Goal: Task Accomplishment & Management: Complete application form

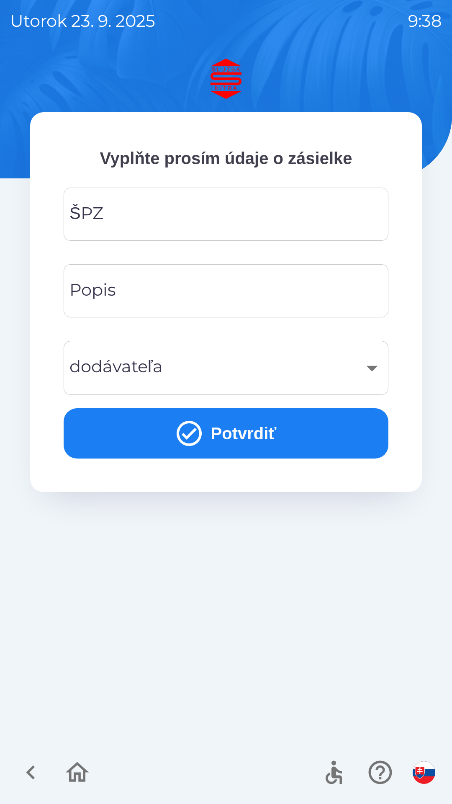
click at [214, 211] on input "ŠPZ" at bounding box center [226, 214] width 305 height 33
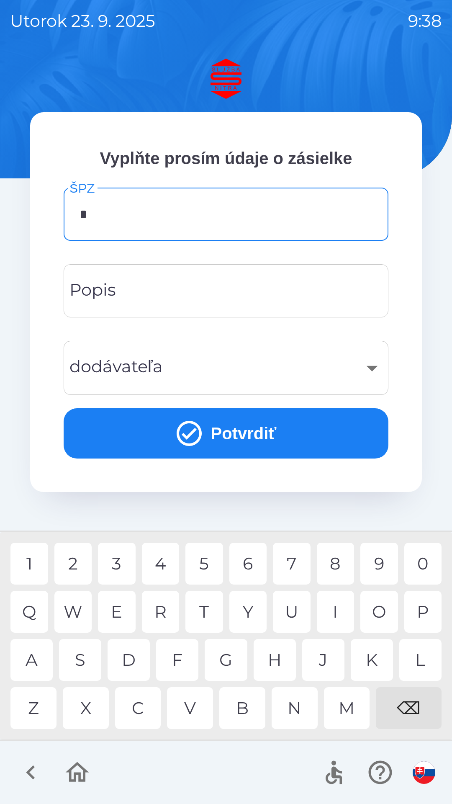
click at [294, 705] on div "N" at bounding box center [295, 708] width 46 height 42
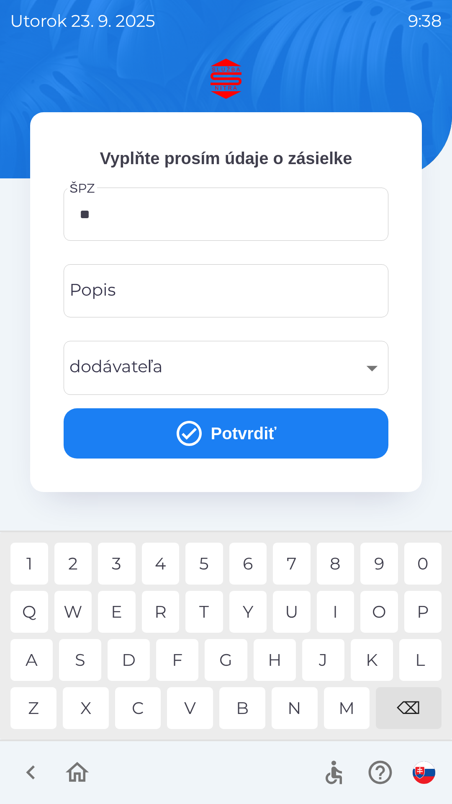
click at [163, 606] on div "R" at bounding box center [161, 612] width 38 height 42
click at [159, 570] on div "4" at bounding box center [161, 564] width 38 height 42
click at [332, 613] on div "I" at bounding box center [336, 612] width 38 height 42
type input "*******"
click at [240, 430] on button "Potvrdiť" at bounding box center [226, 433] width 325 height 50
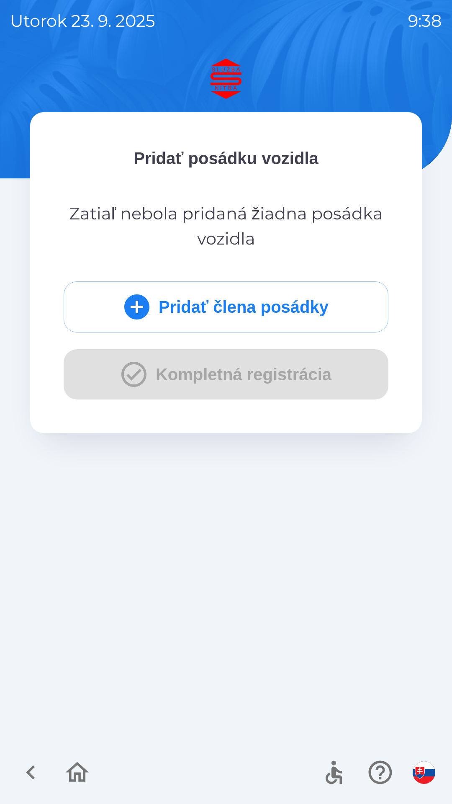
click at [258, 314] on button "Pridať člena posádky" at bounding box center [226, 306] width 325 height 51
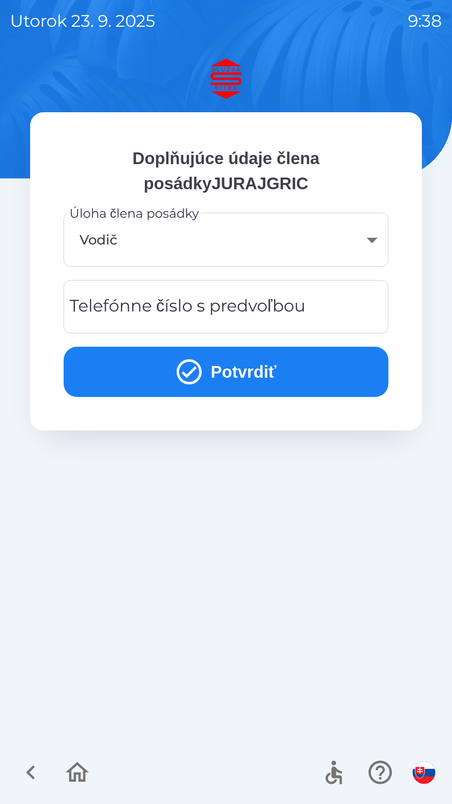
click at [227, 371] on button "Potvrdiť" at bounding box center [226, 372] width 325 height 50
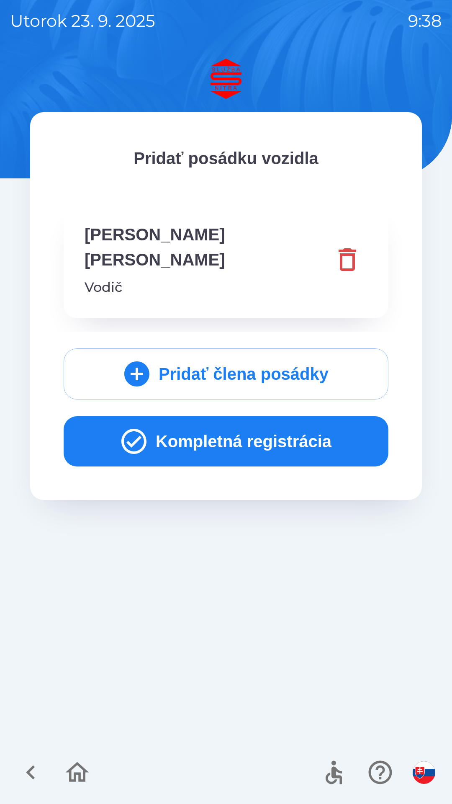
click at [236, 416] on button "Kompletná registrácia" at bounding box center [226, 441] width 325 height 50
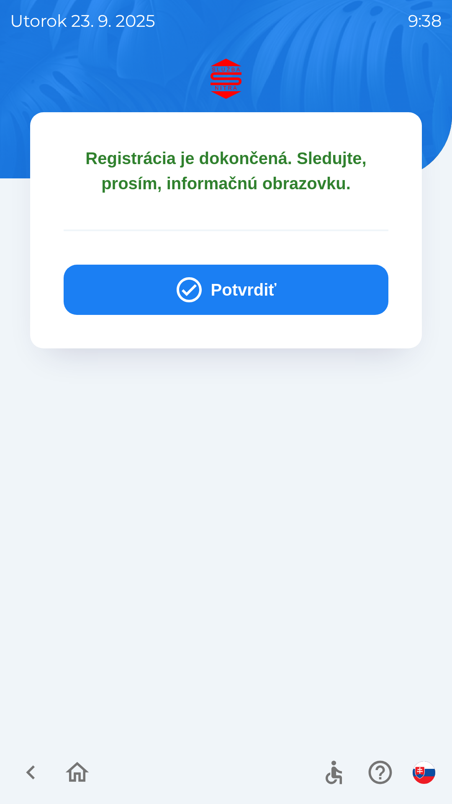
click at [247, 285] on button "Potvrdiť" at bounding box center [226, 290] width 325 height 50
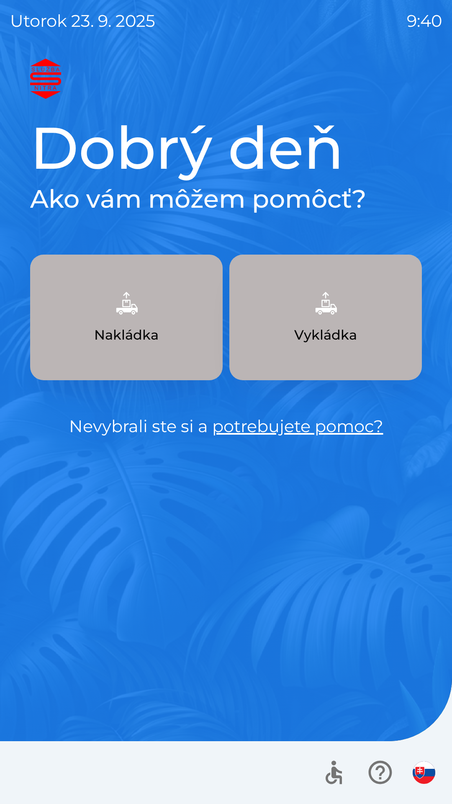
click at [139, 326] on p "Nakládka" at bounding box center [126, 335] width 64 height 20
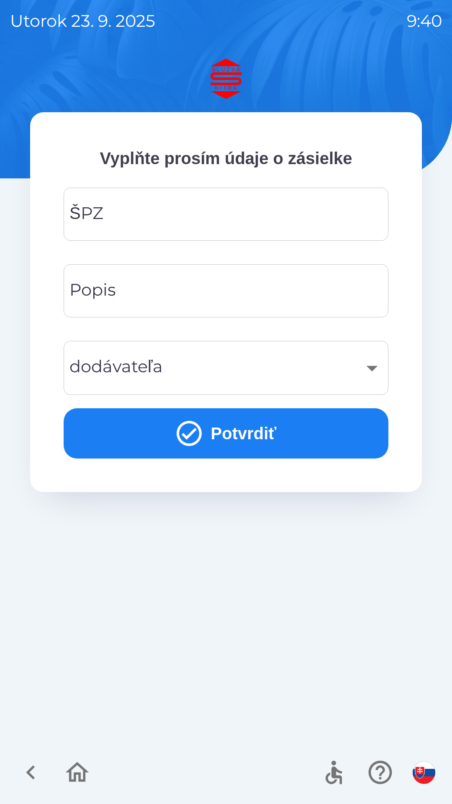
click at [168, 220] on input "ŠPZ" at bounding box center [226, 214] width 305 height 33
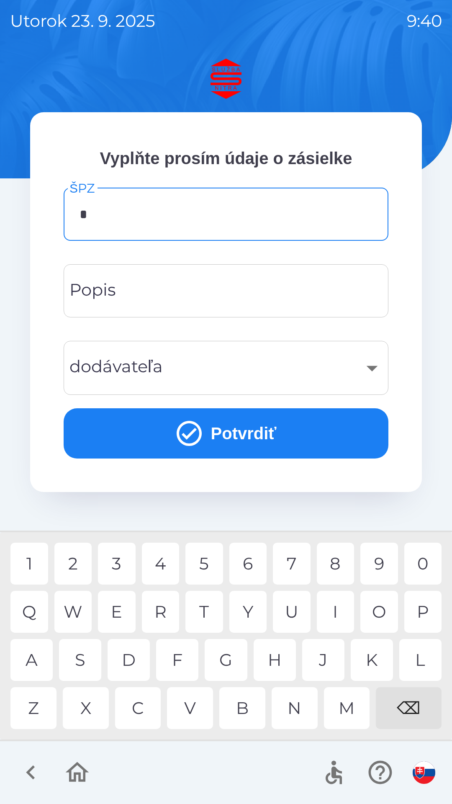
click at [422, 664] on div "L" at bounding box center [420, 660] width 42 height 42
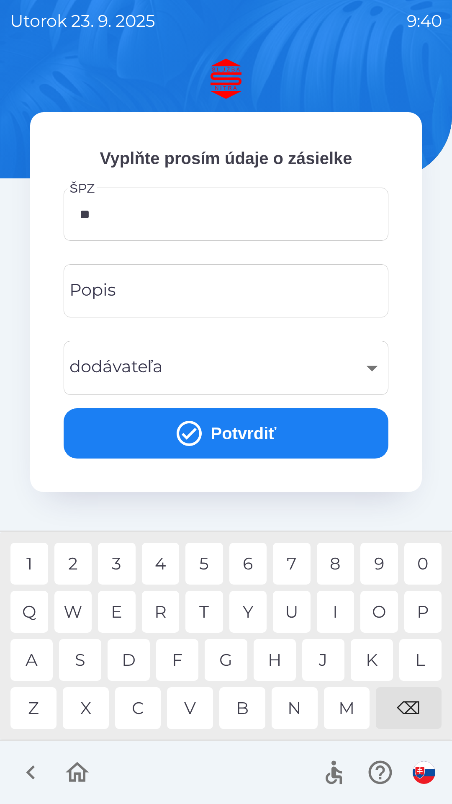
click at [251, 613] on div "Y" at bounding box center [248, 612] width 38 height 42
click at [211, 563] on div "5" at bounding box center [205, 564] width 38 height 42
click at [429, 562] on div "0" at bounding box center [424, 564] width 38 height 42
type input "******"
click at [242, 287] on input "Popis" at bounding box center [226, 290] width 305 height 33
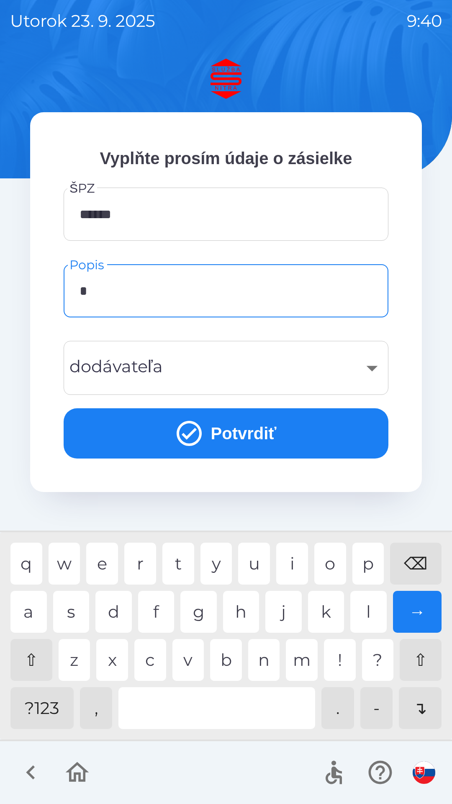
click at [228, 660] on div "b" at bounding box center [226, 660] width 32 height 42
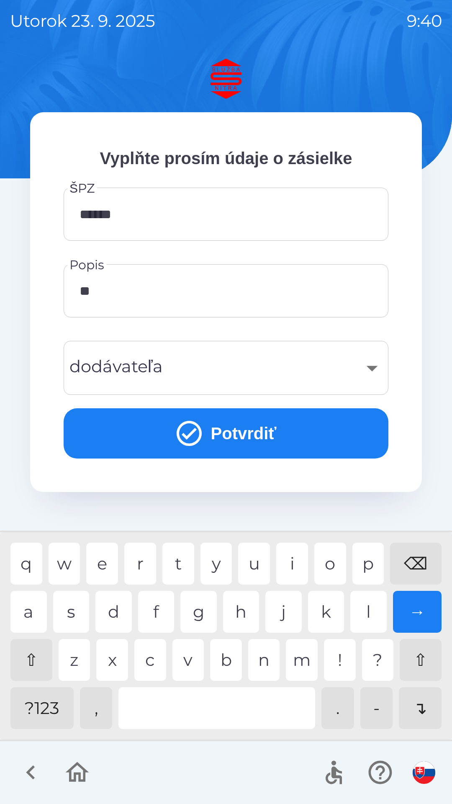
click at [332, 555] on div "o" at bounding box center [330, 564] width 32 height 42
click at [257, 699] on div at bounding box center [217, 708] width 197 height 42
click at [139, 557] on div "r" at bounding box center [140, 564] width 32 height 42
click at [34, 613] on div "a" at bounding box center [28, 612] width 36 height 42
type input "**********"
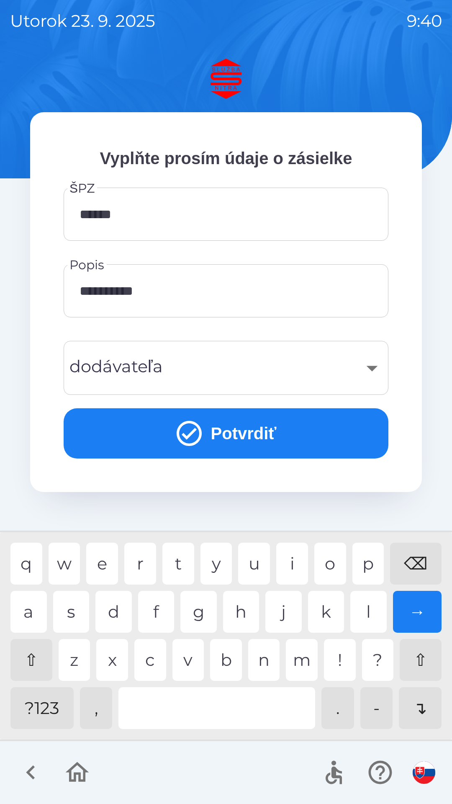
click at [230, 356] on div "​" at bounding box center [226, 368] width 305 height 34
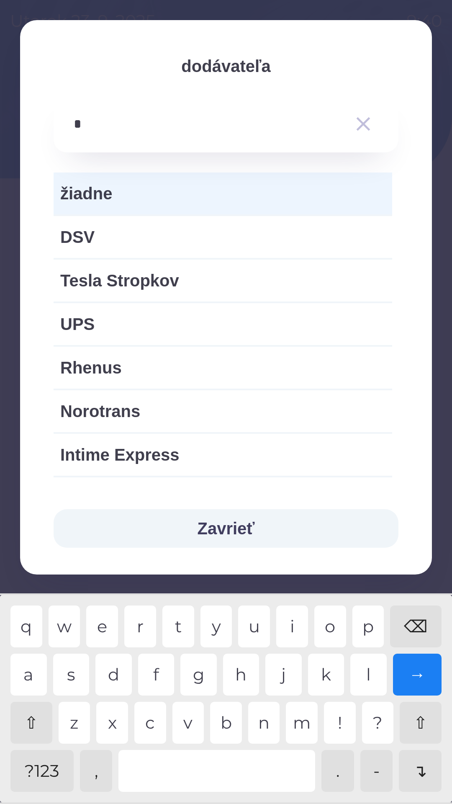
click at [78, 672] on div "s" at bounding box center [71, 675] width 36 height 42
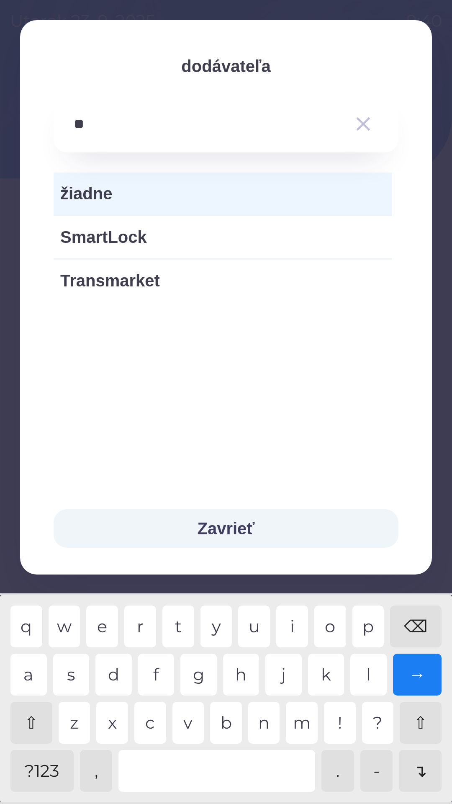
click at [305, 722] on div "m" at bounding box center [302, 723] width 32 height 42
click at [137, 626] on div "r" at bounding box center [140, 627] width 32 height 42
click at [227, 776] on div at bounding box center [217, 771] width 197 height 42
click at [255, 626] on div "u" at bounding box center [254, 627] width 32 height 42
click at [264, 724] on div "n" at bounding box center [264, 723] width 32 height 42
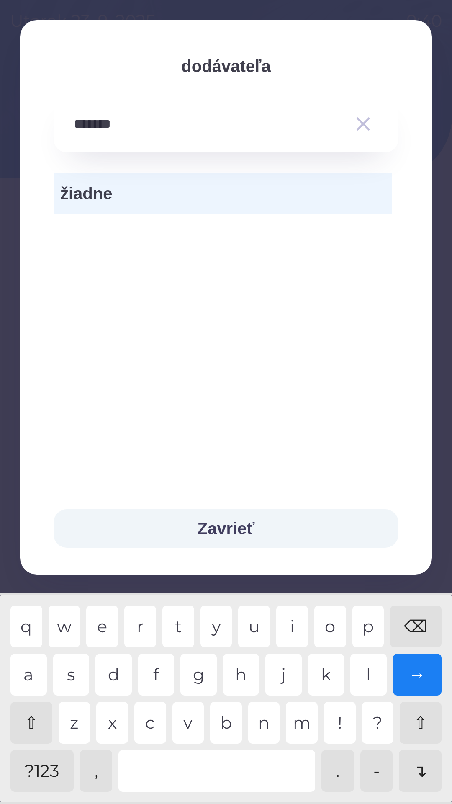
click at [200, 673] on div "g" at bounding box center [198, 675] width 36 height 42
click at [140, 624] on div "r" at bounding box center [140, 627] width 32 height 42
type input "**********"
click at [263, 714] on div "n" at bounding box center [264, 723] width 32 height 42
click at [414, 675] on div "→" at bounding box center [417, 675] width 49 height 42
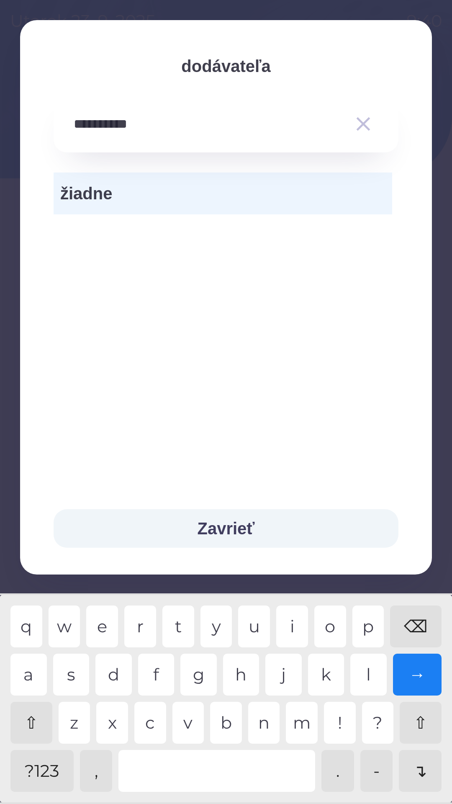
click at [173, 201] on span "žiadne" at bounding box center [222, 193] width 325 height 25
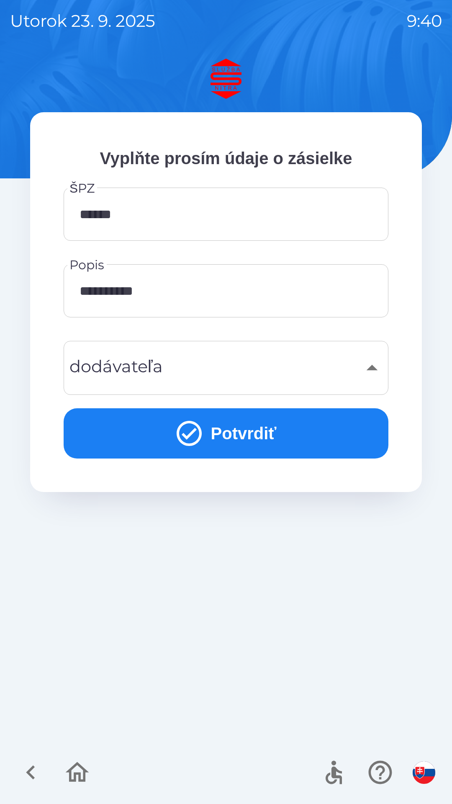
click at [237, 434] on button "Potvrdiť" at bounding box center [226, 433] width 325 height 50
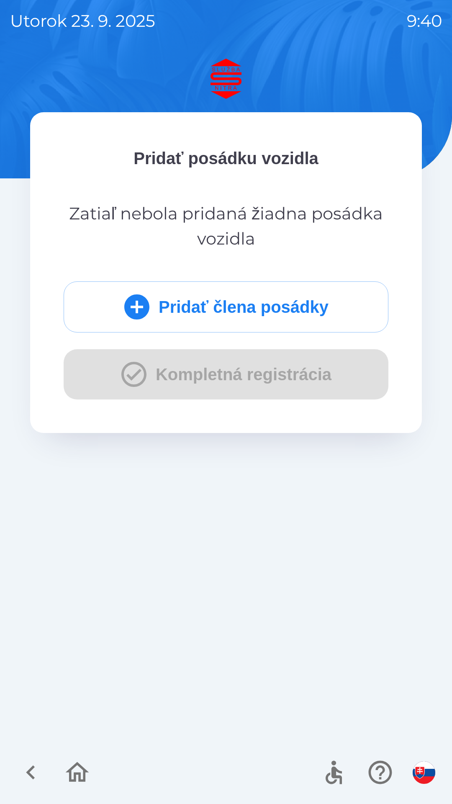
click at [240, 305] on button "Pridať člena posádky" at bounding box center [226, 306] width 325 height 51
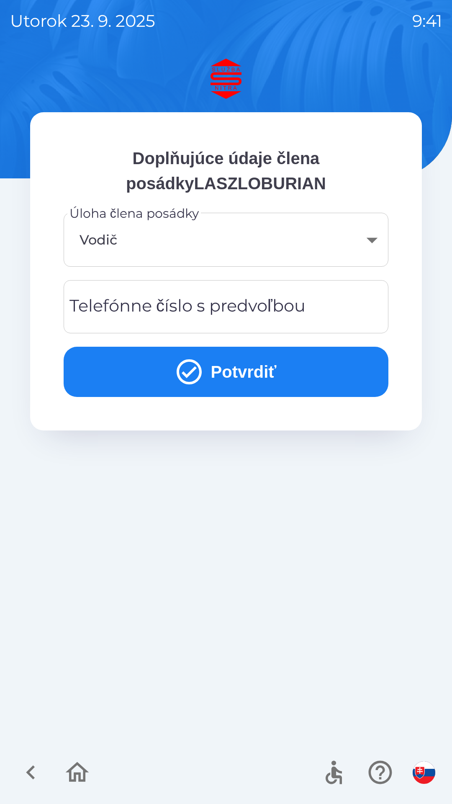
click at [237, 366] on button "Potvrdiť" at bounding box center [226, 372] width 325 height 50
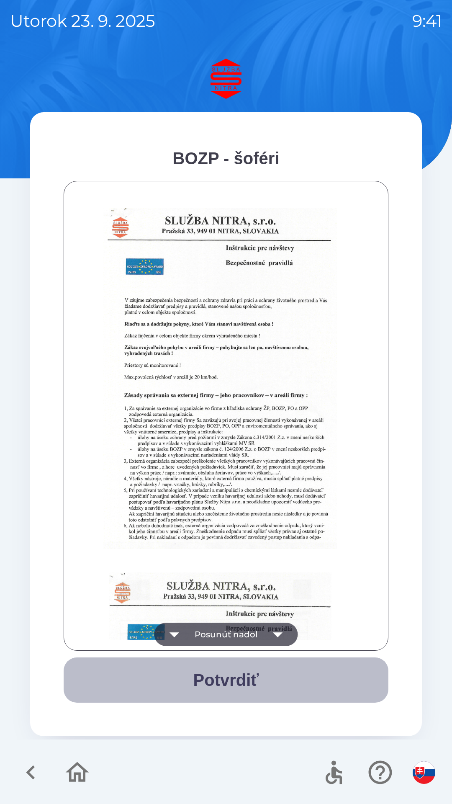
click at [247, 686] on button "Potvrdiť" at bounding box center [226, 679] width 325 height 45
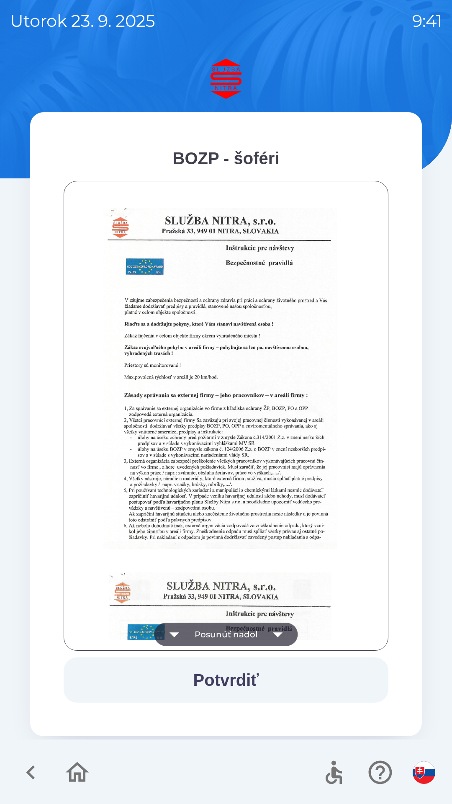
click at [227, 673] on button "Potvrdiť" at bounding box center [226, 679] width 325 height 45
click at [277, 631] on icon "button" at bounding box center [277, 634] width 23 height 23
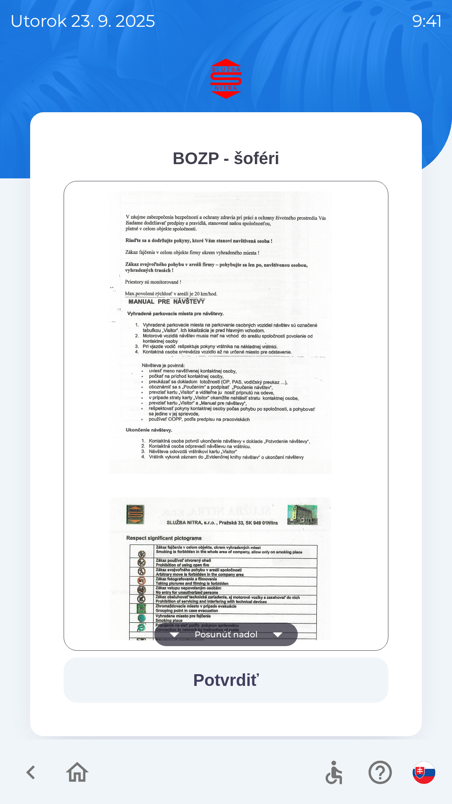
click at [280, 632] on icon "button" at bounding box center [277, 634] width 23 height 23
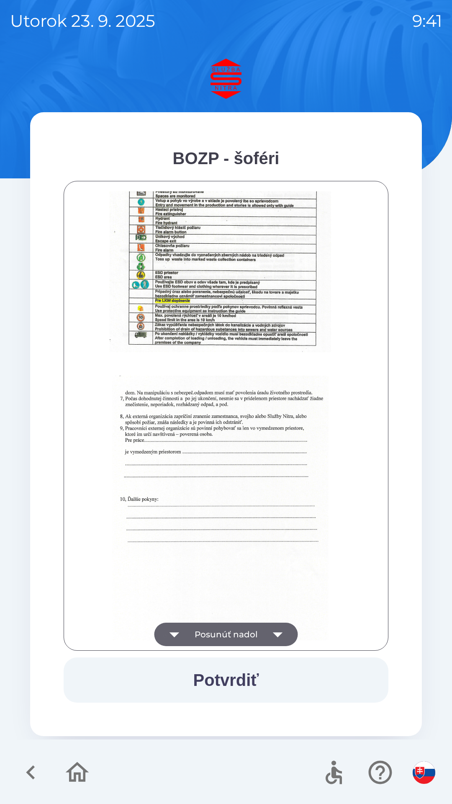
click at [278, 634] on icon "button" at bounding box center [278, 634] width 10 height 5
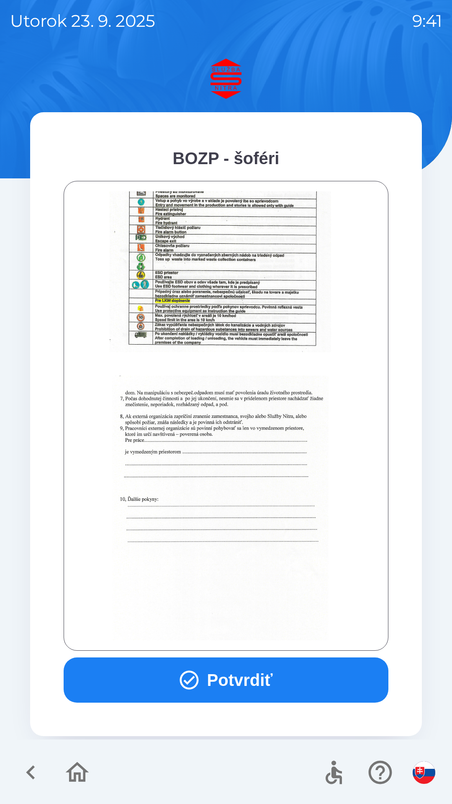
scroll to position [938, 0]
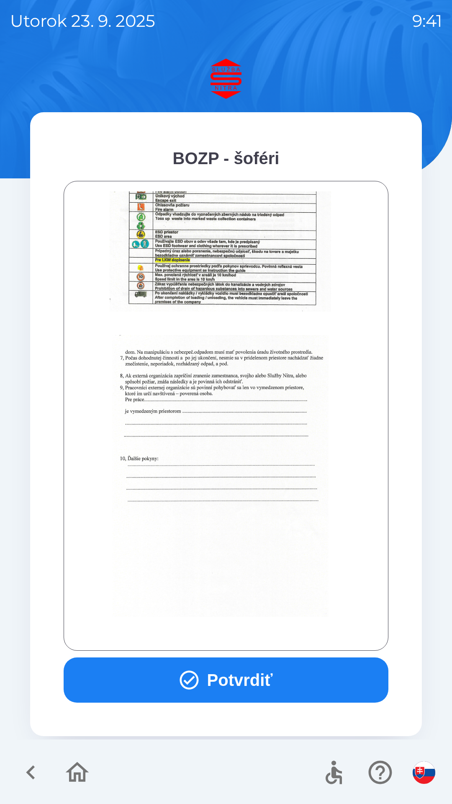
click at [273, 681] on button "Potvrdiť" at bounding box center [226, 679] width 325 height 45
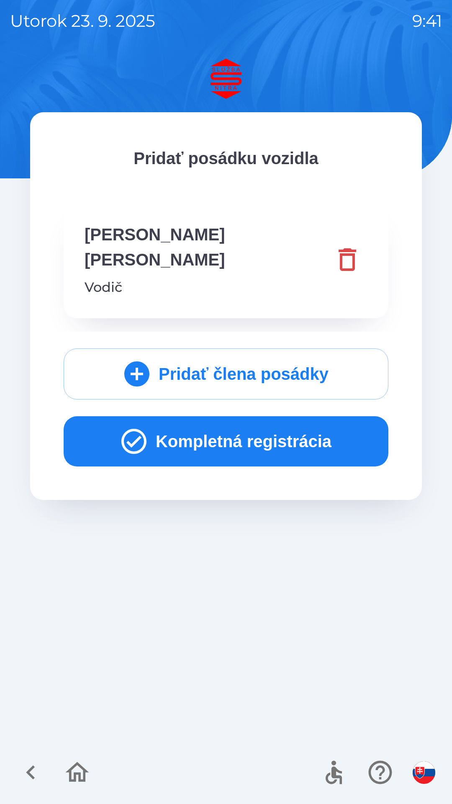
click at [266, 416] on button "Kompletná registrácia" at bounding box center [226, 441] width 325 height 50
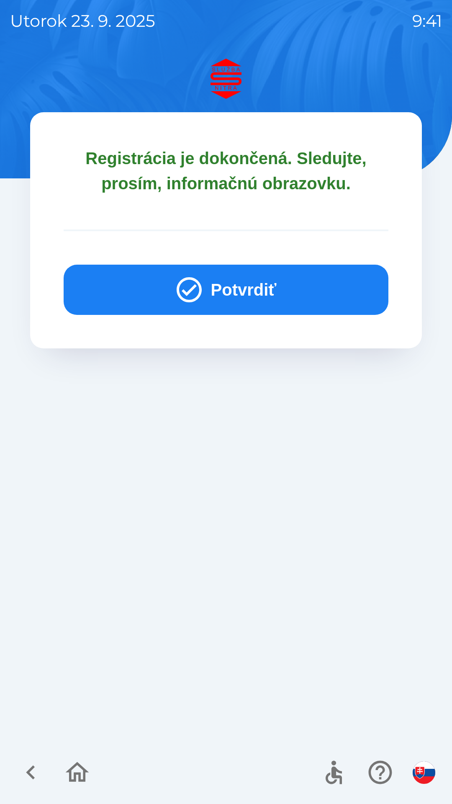
click at [261, 297] on button "Potvrdiť" at bounding box center [226, 290] width 325 height 50
